Goal: Find specific page/section: Find specific page/section

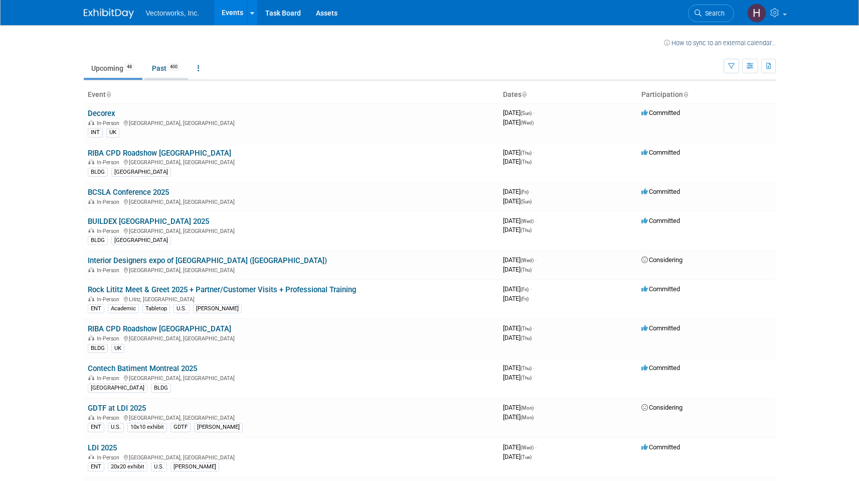
click at [162, 67] on link "Past 400" at bounding box center [166, 68] width 44 height 19
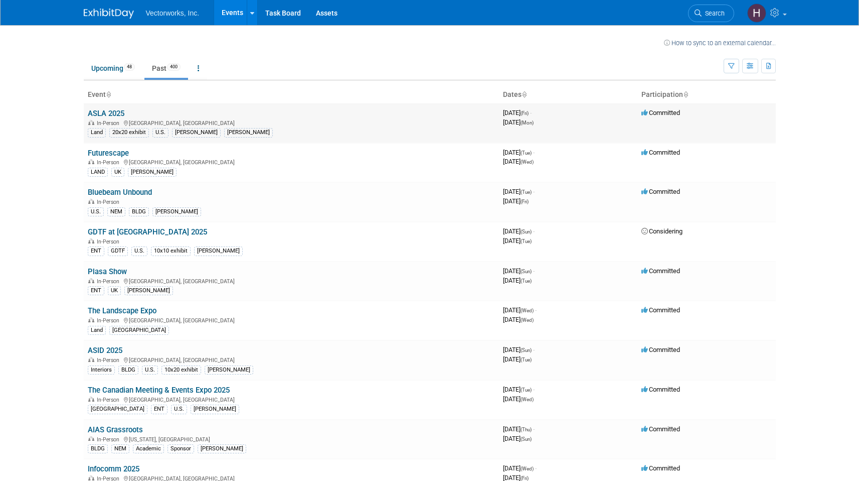
click at [123, 118] on td "ASLA 2025 In-Person [GEOGRAPHIC_DATA], [GEOGRAPHIC_DATA] Land 20x20 exhibit U.S…" at bounding box center [291, 122] width 415 height 39
click at [122, 111] on link "ASLA 2025" at bounding box center [106, 113] width 37 height 9
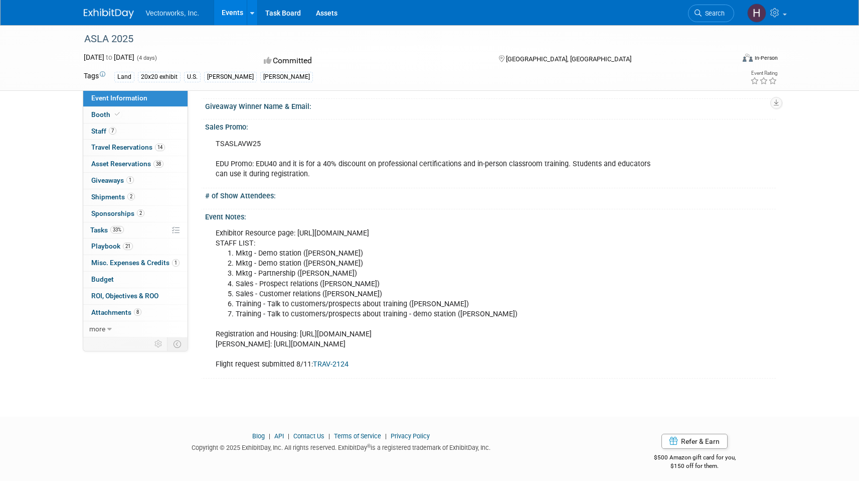
scroll to position [700, 0]
